Goal: Information Seeking & Learning: Learn about a topic

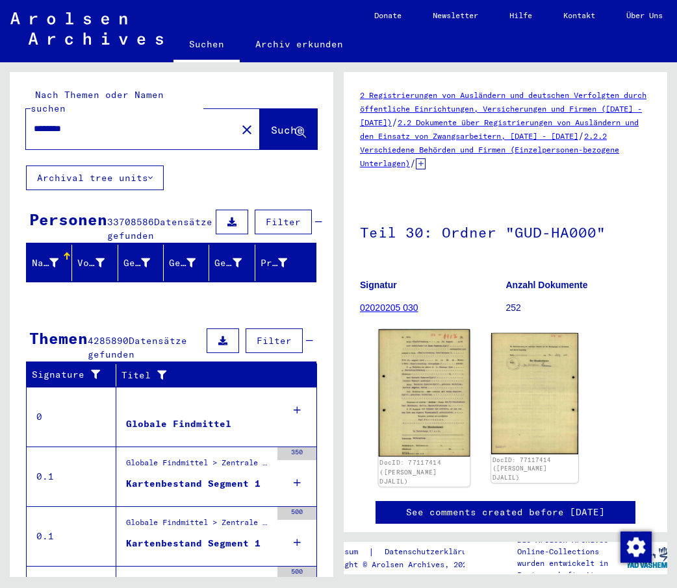
click at [423, 381] on img at bounding box center [425, 393] width 92 height 128
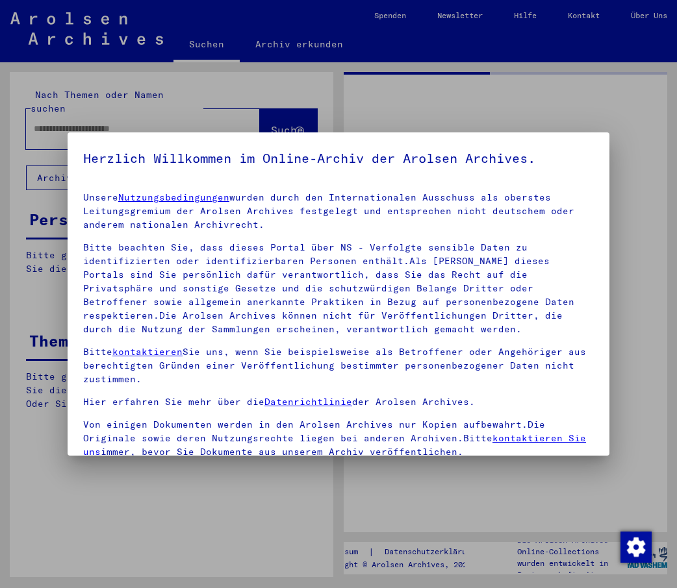
type input "********"
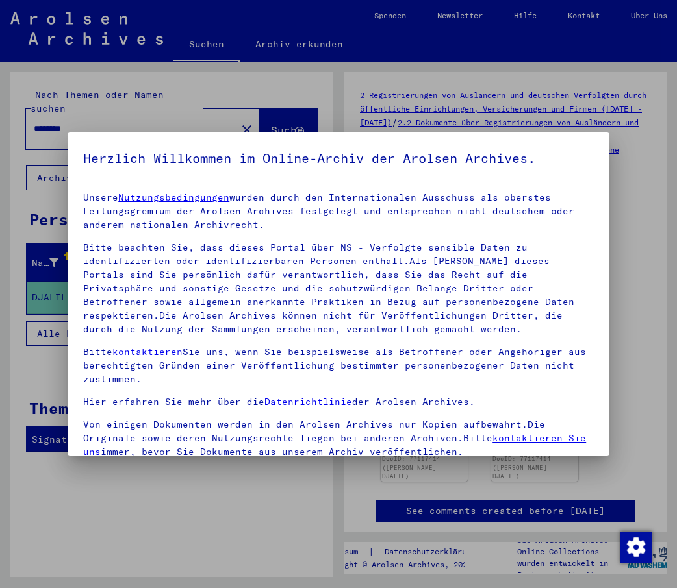
click at [329, 188] on mat-dialog-content "Unsere Nutzungsbedingungen wurden durch den Internationalen Ausschuss als obers…" at bounding box center [339, 373] width 542 height 383
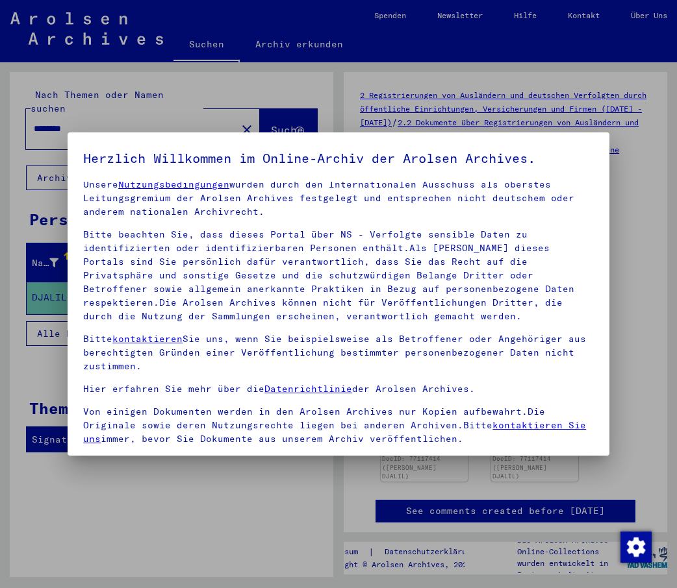
scroll to position [124, 0]
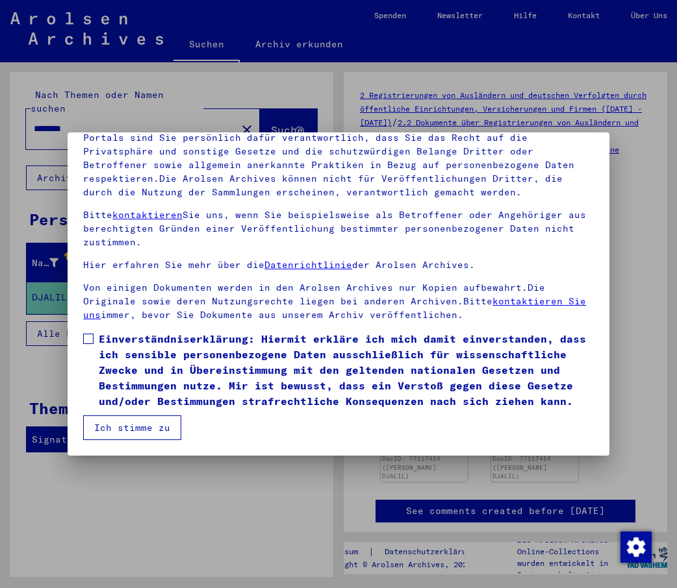
click at [134, 425] on button "Ich stimme zu" at bounding box center [132, 428] width 98 height 25
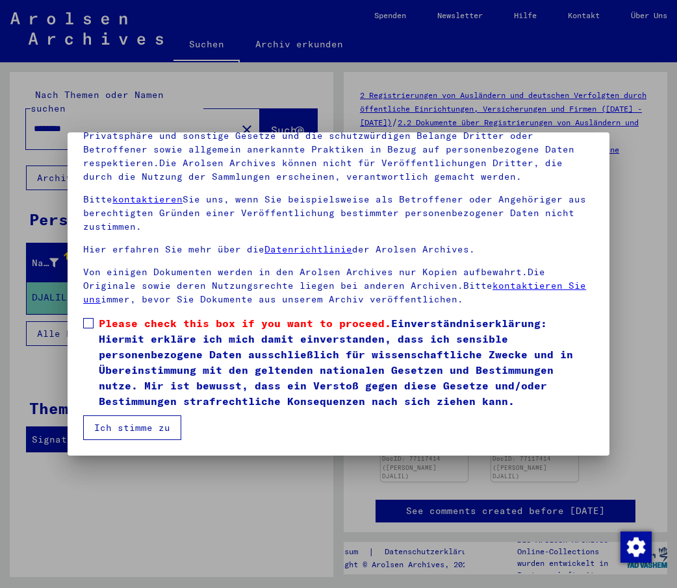
click at [134, 425] on button "Ich stimme zu" at bounding box center [132, 428] width 98 height 25
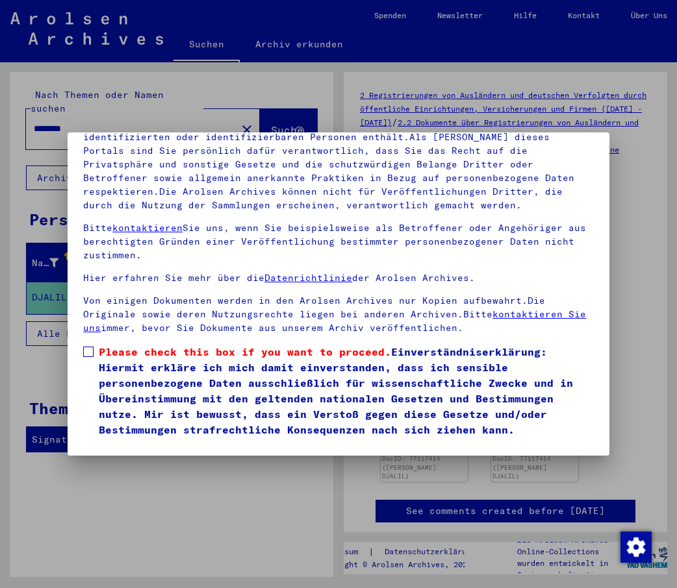
scroll to position [29, 0]
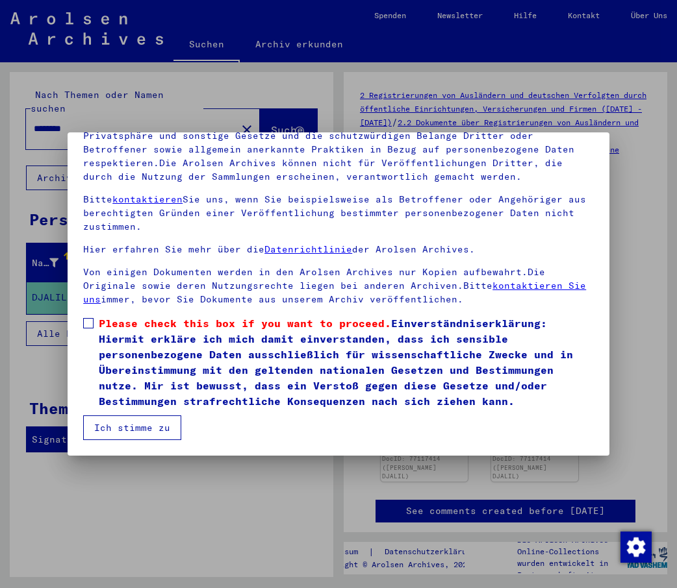
click at [128, 426] on button "Ich stimme zu" at bounding box center [132, 428] width 98 height 25
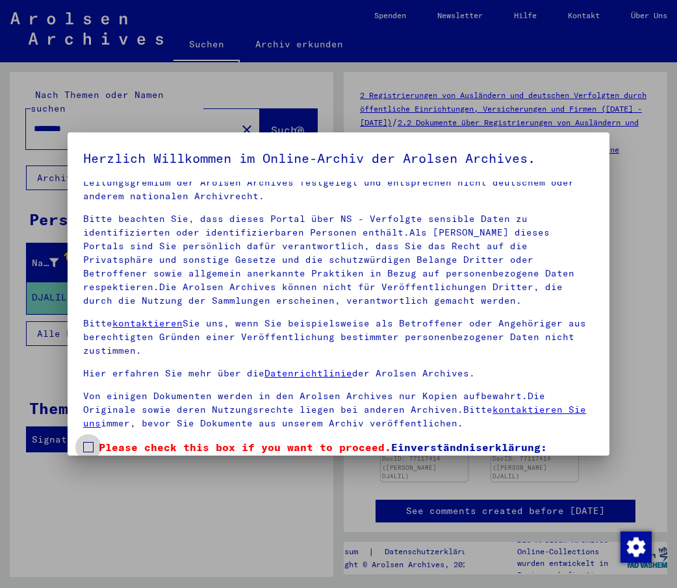
click at [89, 445] on span at bounding box center [88, 447] width 10 height 10
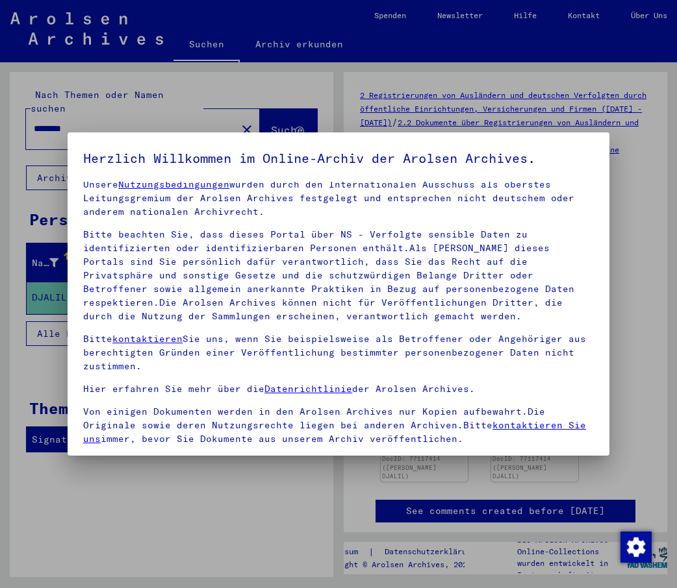
scroll to position [124, 0]
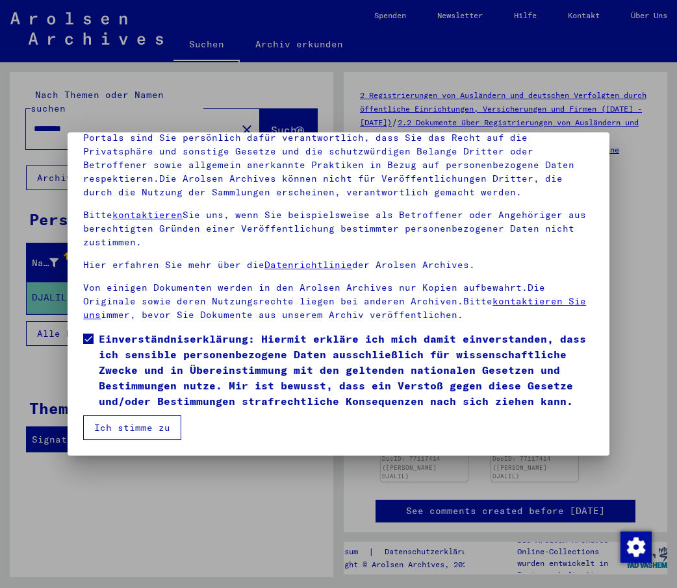
click at [138, 427] on button "Ich stimme zu" at bounding box center [132, 428] width 98 height 25
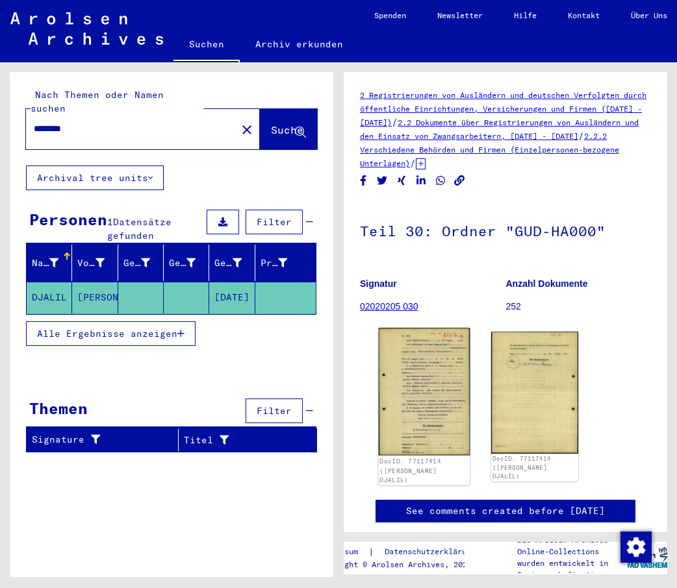
click at [406, 384] on img at bounding box center [425, 392] width 92 height 128
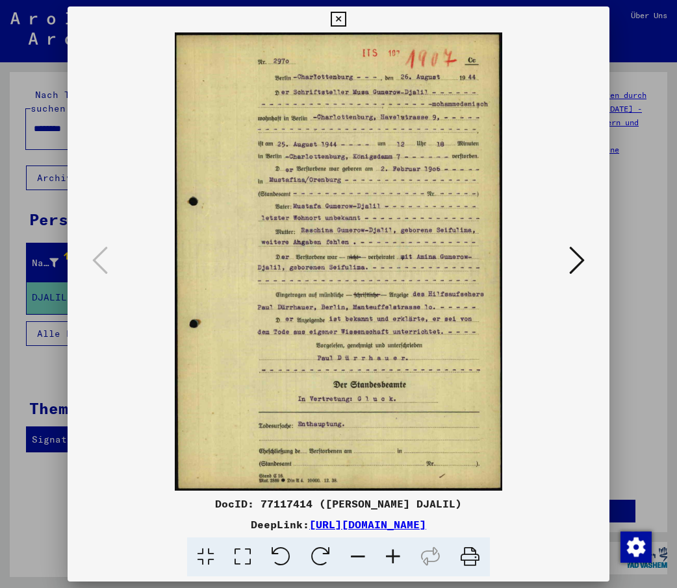
click at [397, 255] on img at bounding box center [338, 261] width 453 height 459
click at [573, 260] on icon at bounding box center [577, 260] width 16 height 31
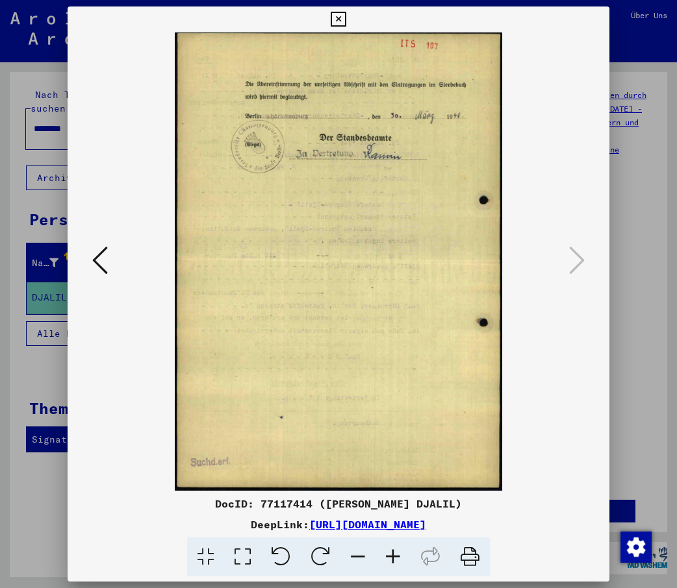
click at [94, 266] on icon at bounding box center [100, 260] width 16 height 31
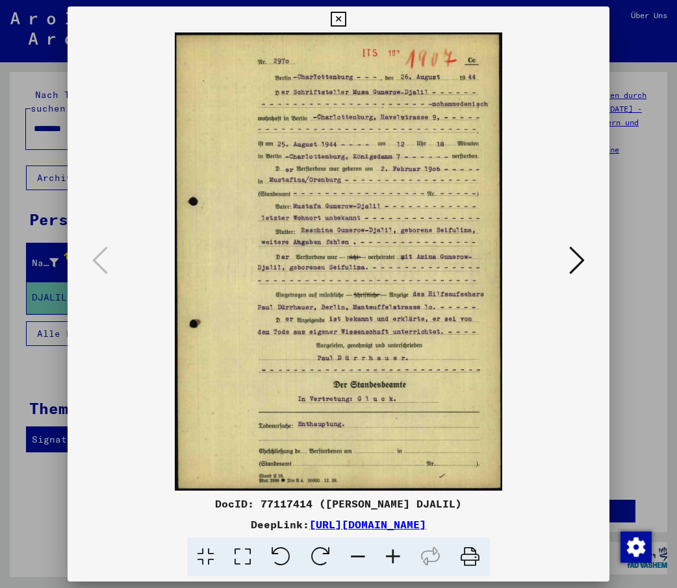
click at [392, 555] on icon at bounding box center [392, 558] width 35 height 40
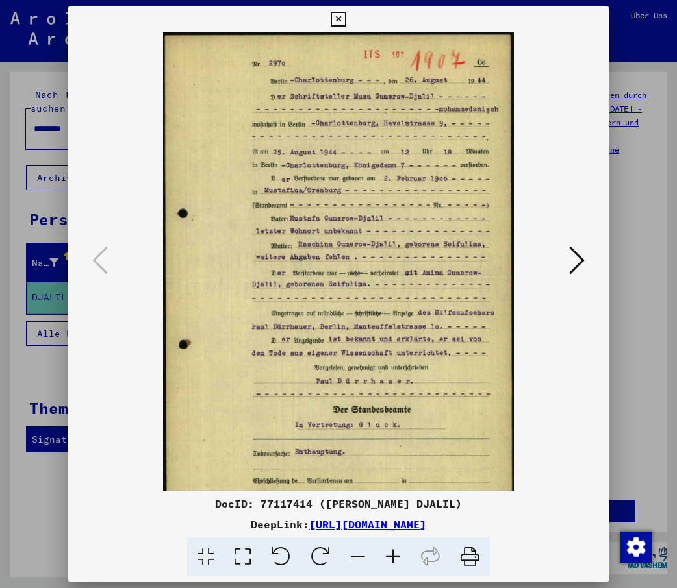
click at [392, 555] on icon at bounding box center [392, 558] width 35 height 40
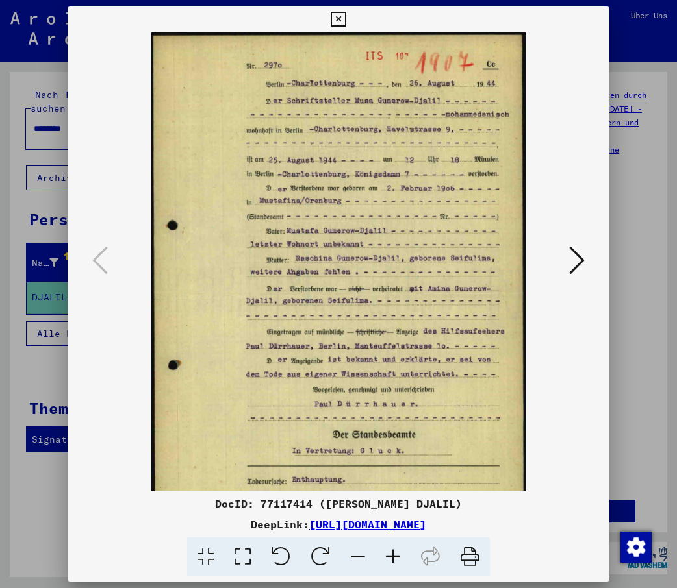
click at [392, 555] on icon at bounding box center [392, 558] width 35 height 40
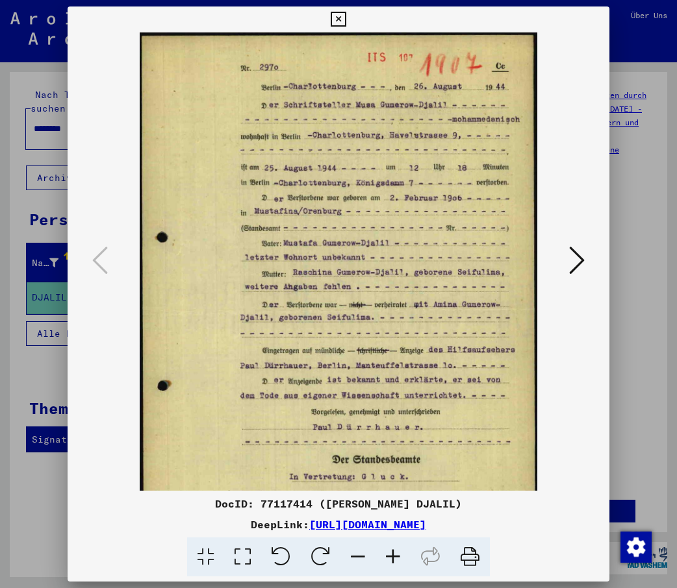
click at [392, 555] on icon at bounding box center [392, 558] width 35 height 40
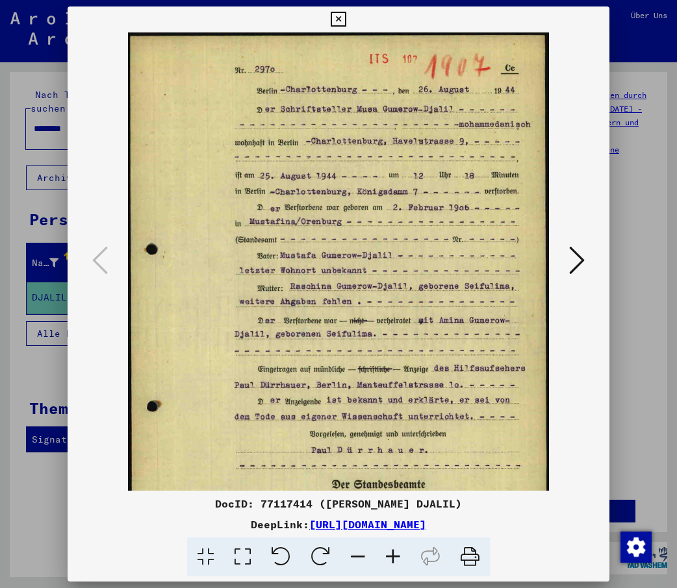
click at [392, 555] on icon at bounding box center [392, 558] width 35 height 40
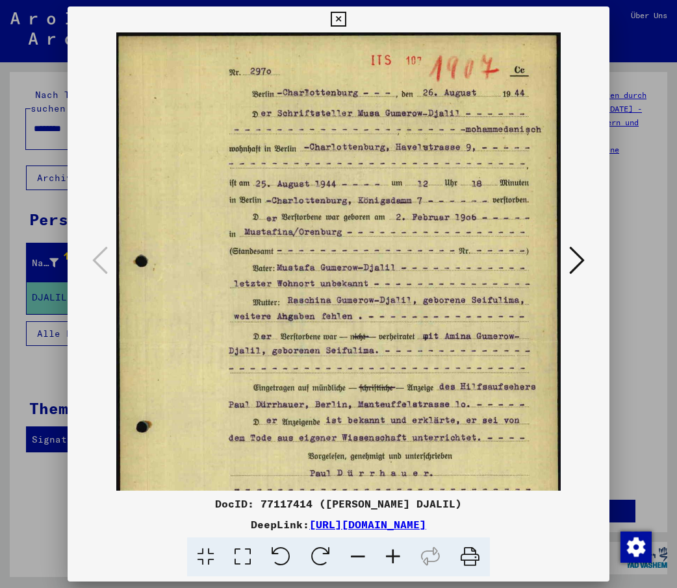
click at [392, 555] on icon at bounding box center [392, 558] width 35 height 40
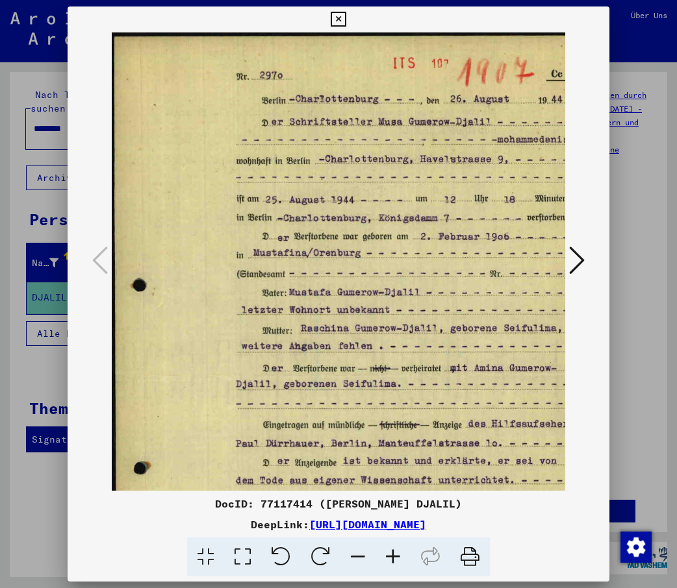
click at [627, 292] on div at bounding box center [338, 294] width 677 height 588
